Goal: Obtain resource: Download file/media

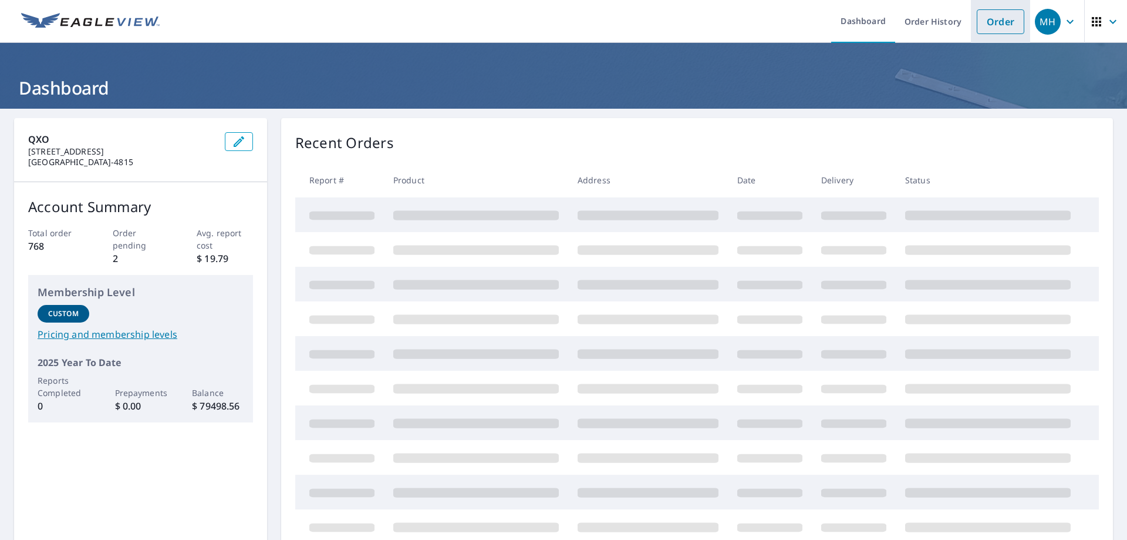
click at [1017, 19] on li "Order" at bounding box center [1000, 21] width 59 height 43
click at [1007, 24] on link "Order" at bounding box center [1001, 21] width 48 height 25
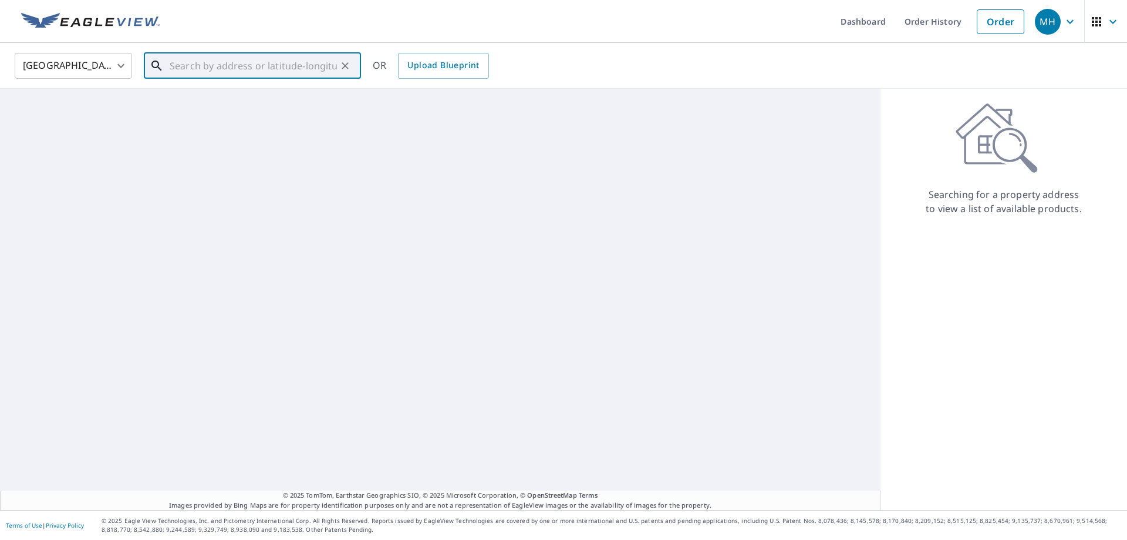
click at [282, 71] on input "text" at bounding box center [253, 65] width 167 height 33
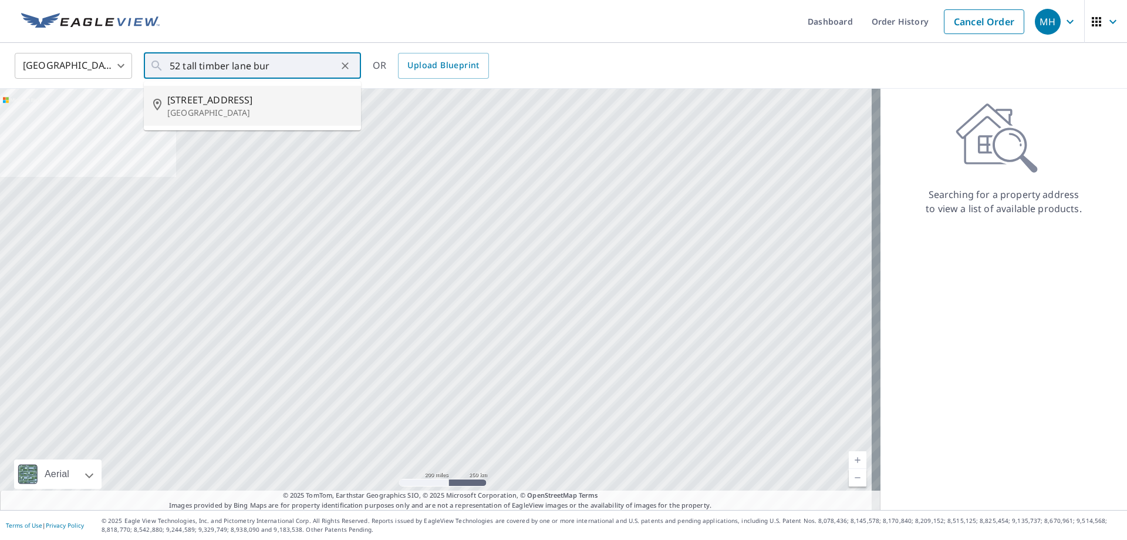
type input "[STREET_ADDRESS]"
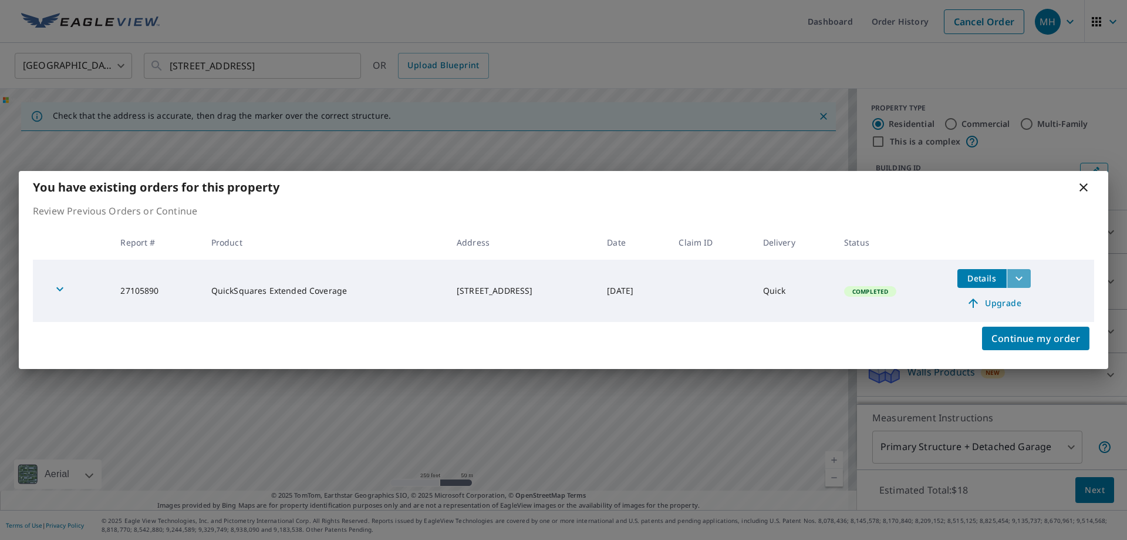
click at [1024, 274] on icon "filesDropdownBtn-27105890" at bounding box center [1019, 278] width 14 height 14
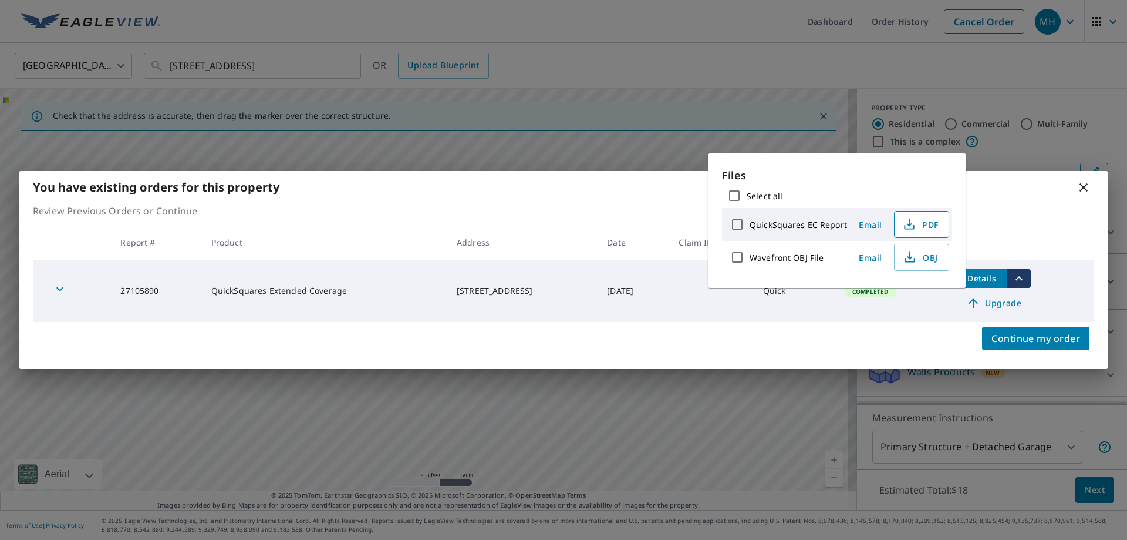
click at [932, 226] on span "PDF" at bounding box center [921, 224] width 38 height 14
click at [1062, 201] on div "You have existing orders for this property" at bounding box center [564, 187] width 1090 height 32
